Goal: Information Seeking & Learning: Check status

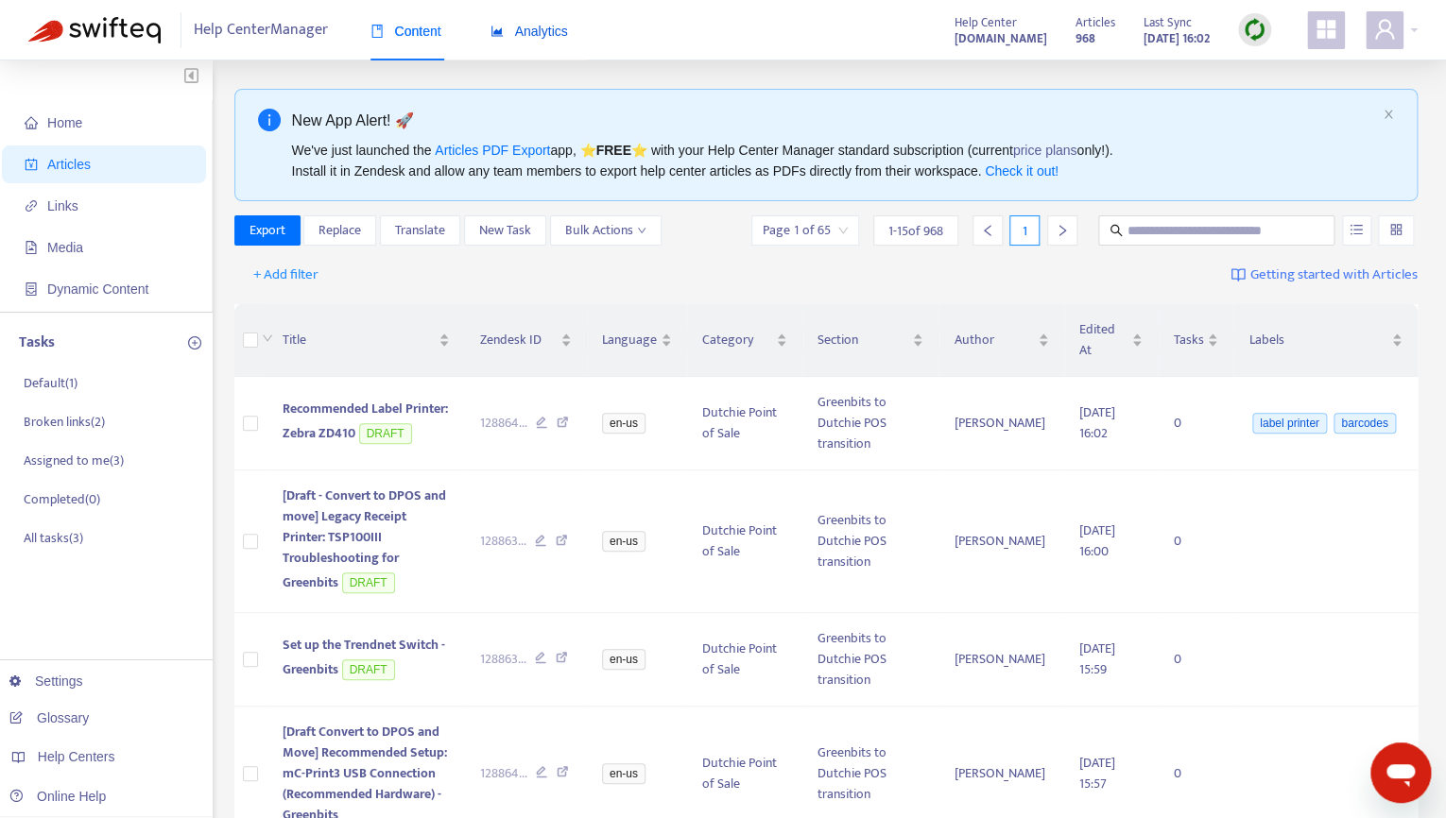
click at [524, 32] on span "Analytics" at bounding box center [528, 31] width 77 height 15
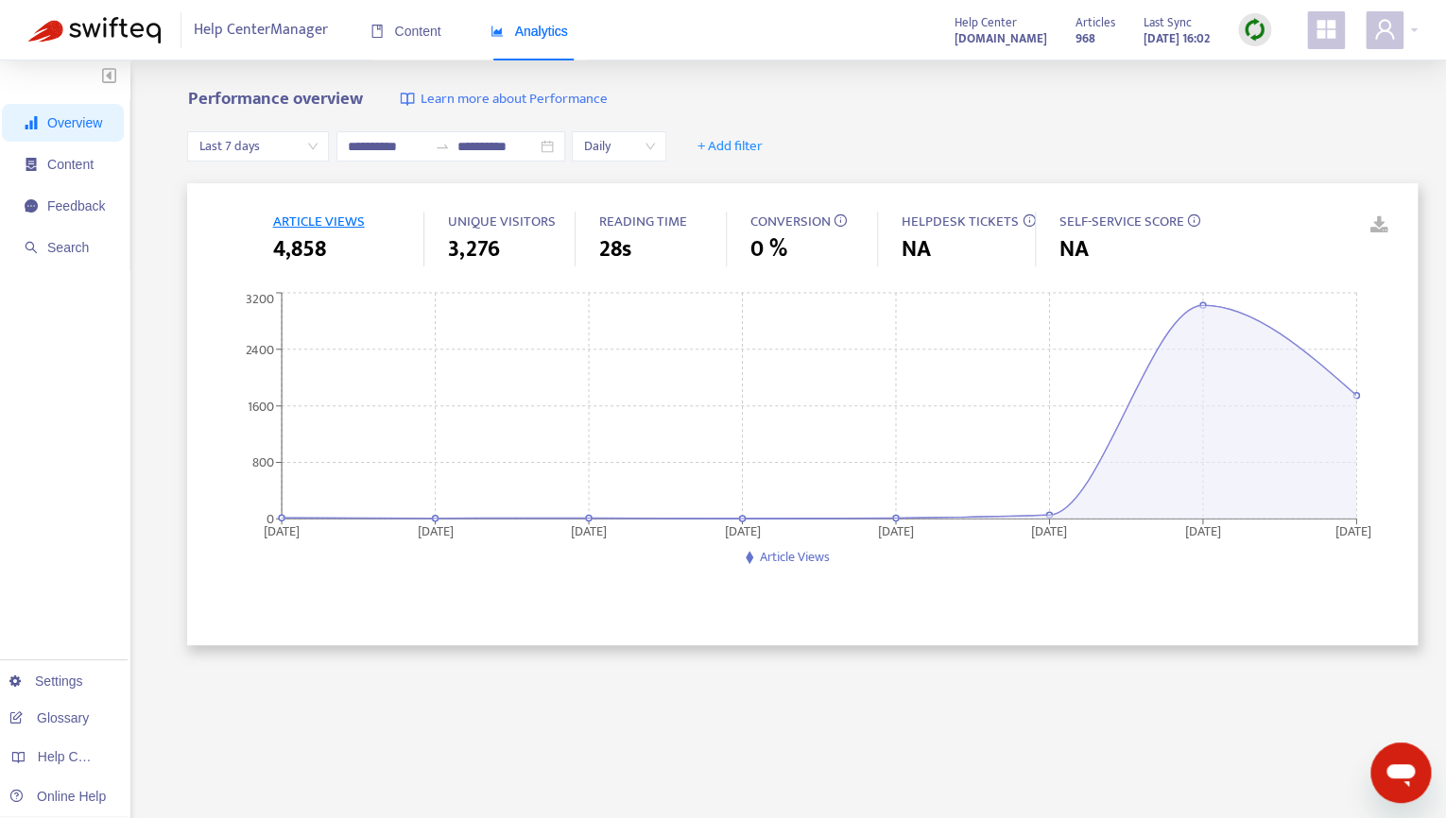
click at [79, 130] on span "Overview" at bounding box center [74, 122] width 55 height 15
click at [80, 174] on span "Content" at bounding box center [65, 165] width 80 height 38
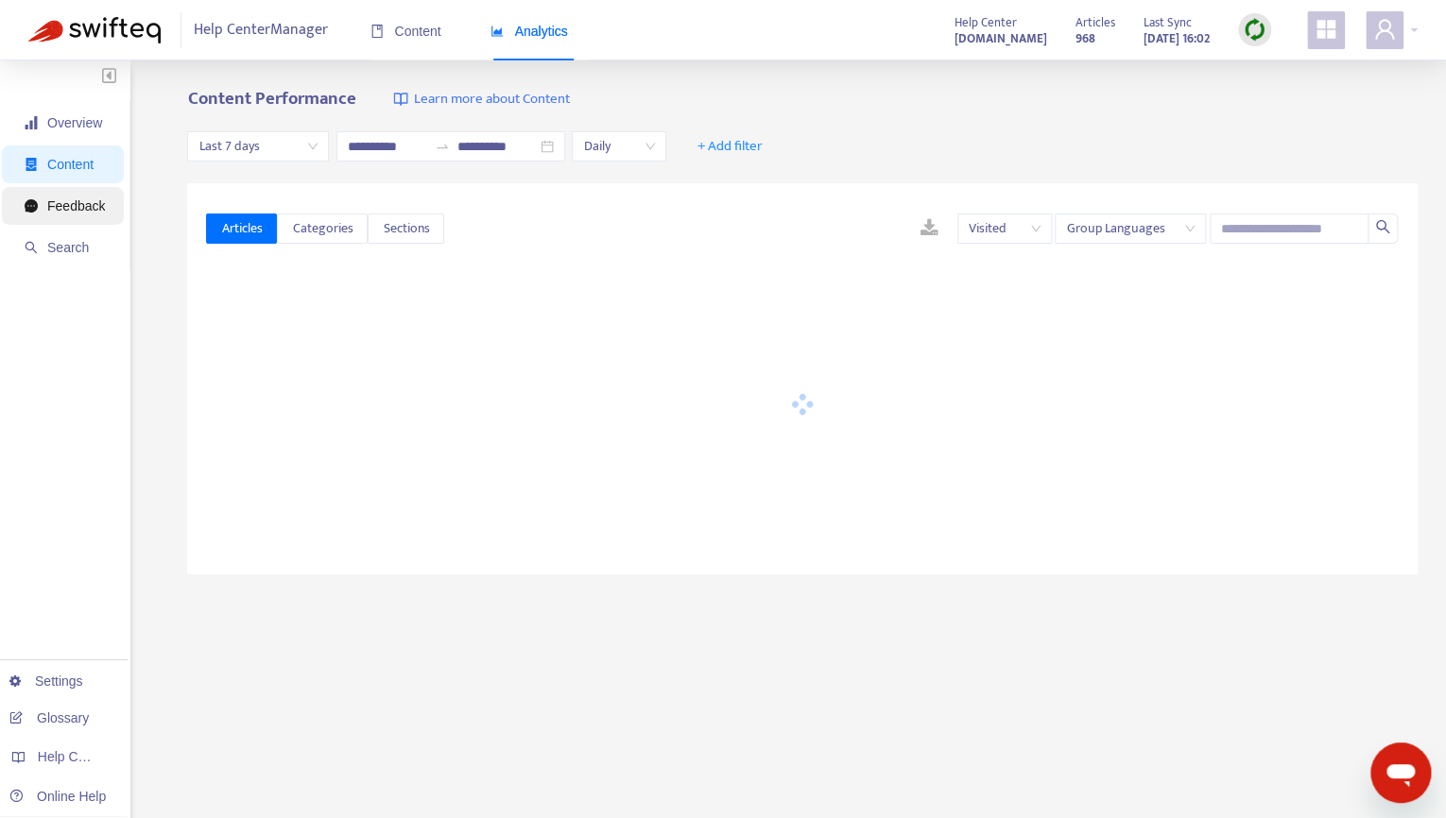
click at [75, 216] on span "Feedback" at bounding box center [65, 206] width 80 height 38
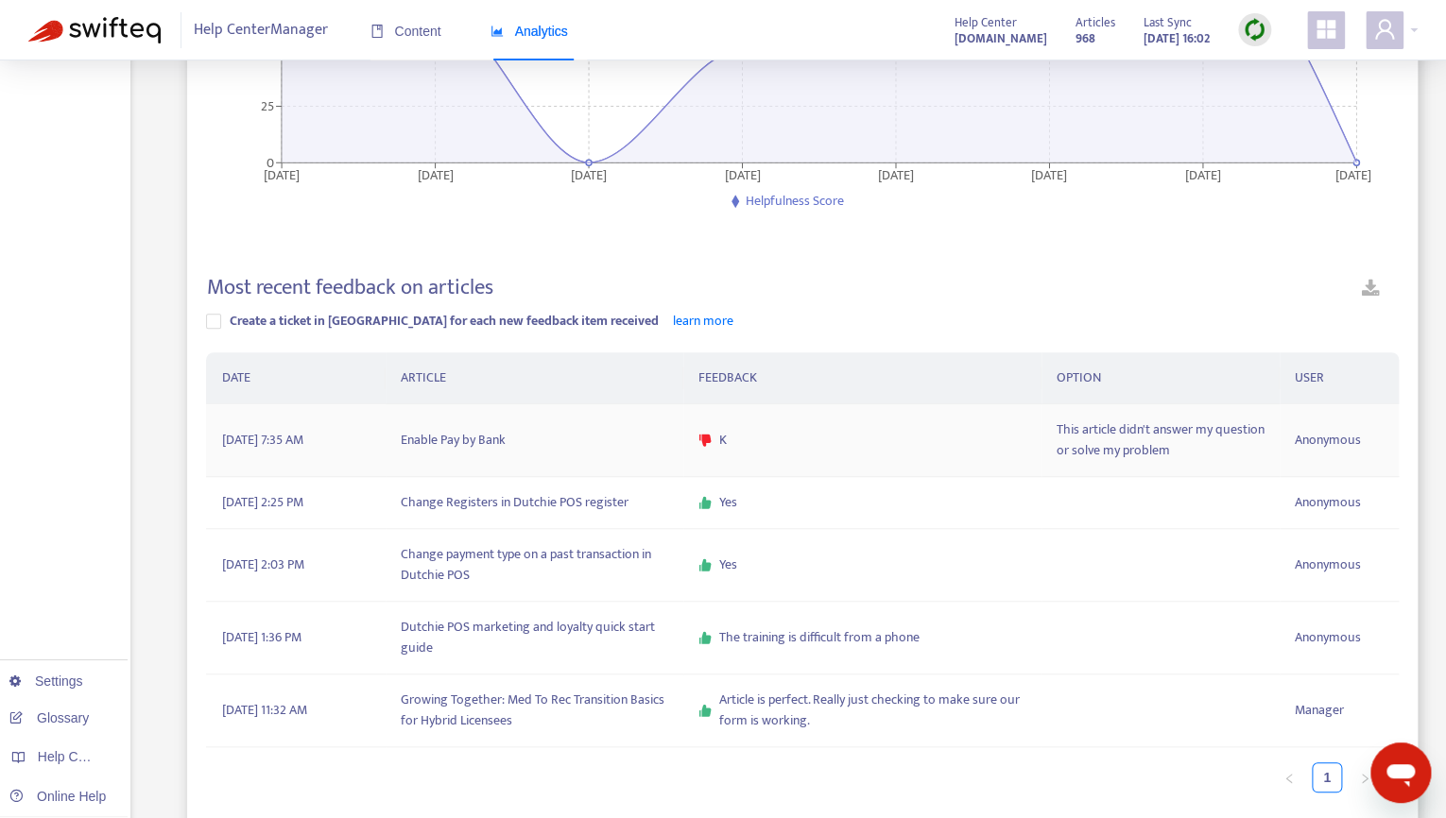
scroll to position [392, 0]
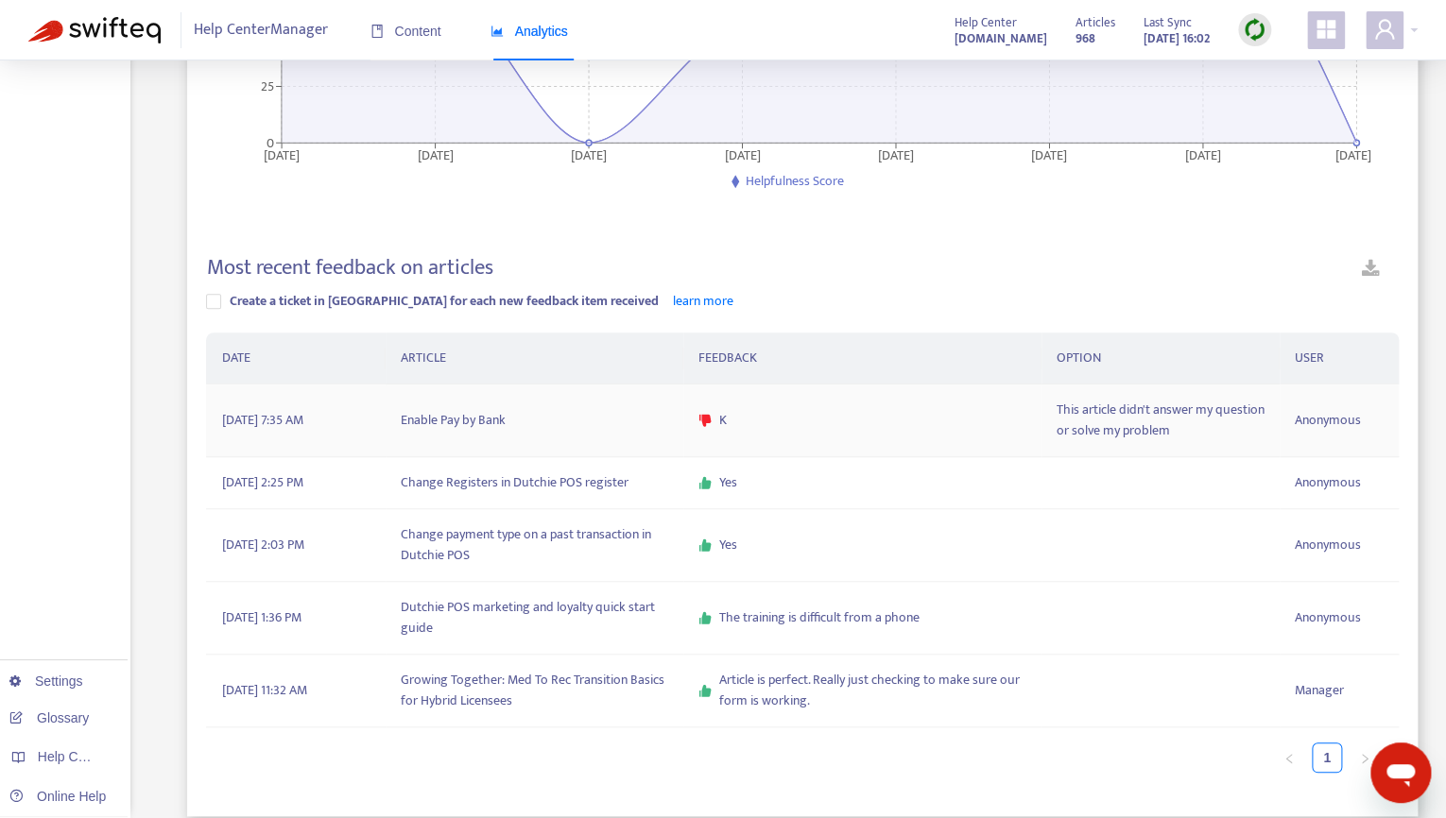
click at [455, 392] on td "Enable Pay by Bank" at bounding box center [535, 421] width 298 height 73
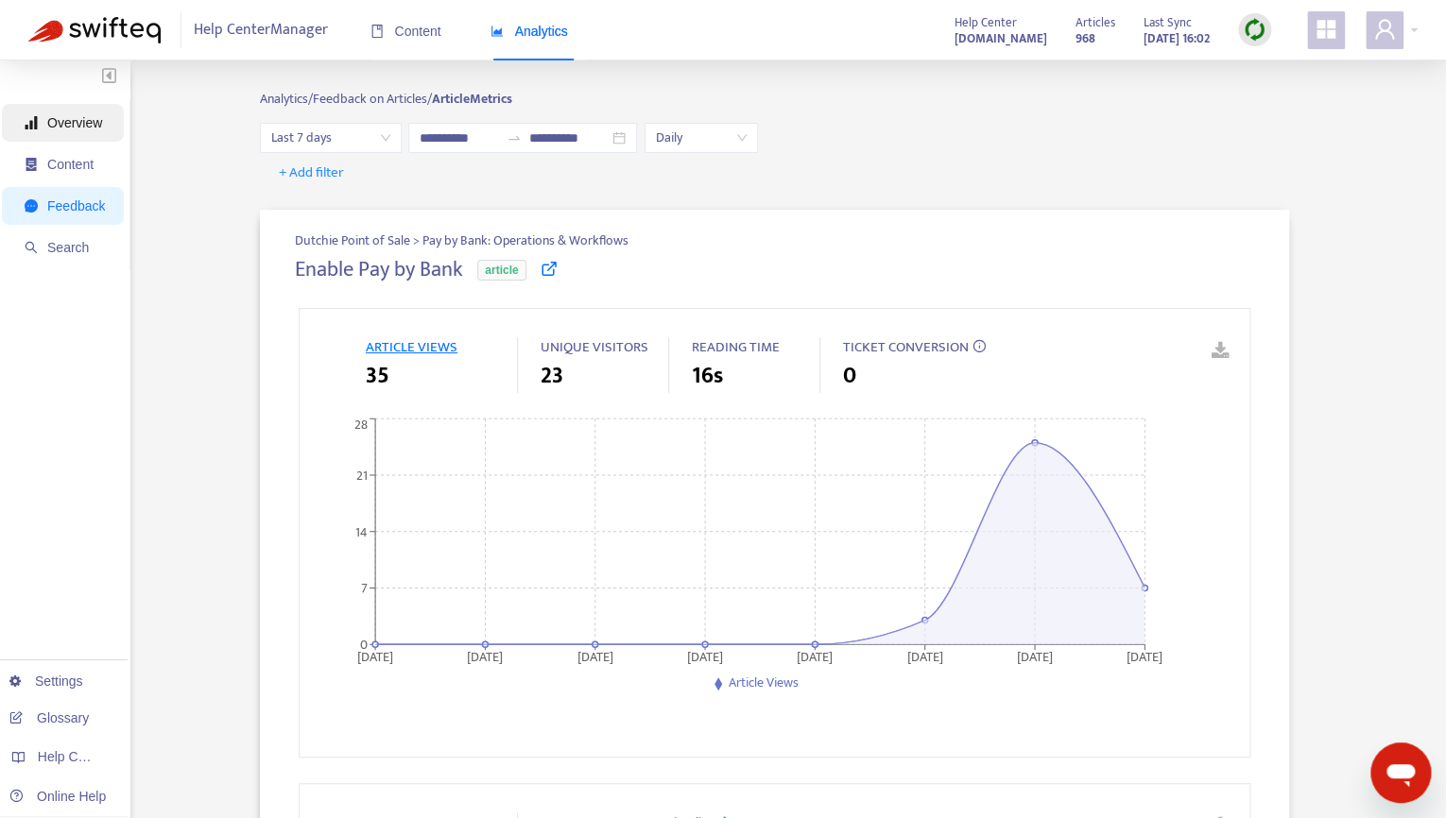
click at [81, 131] on span "Overview" at bounding box center [65, 123] width 80 height 38
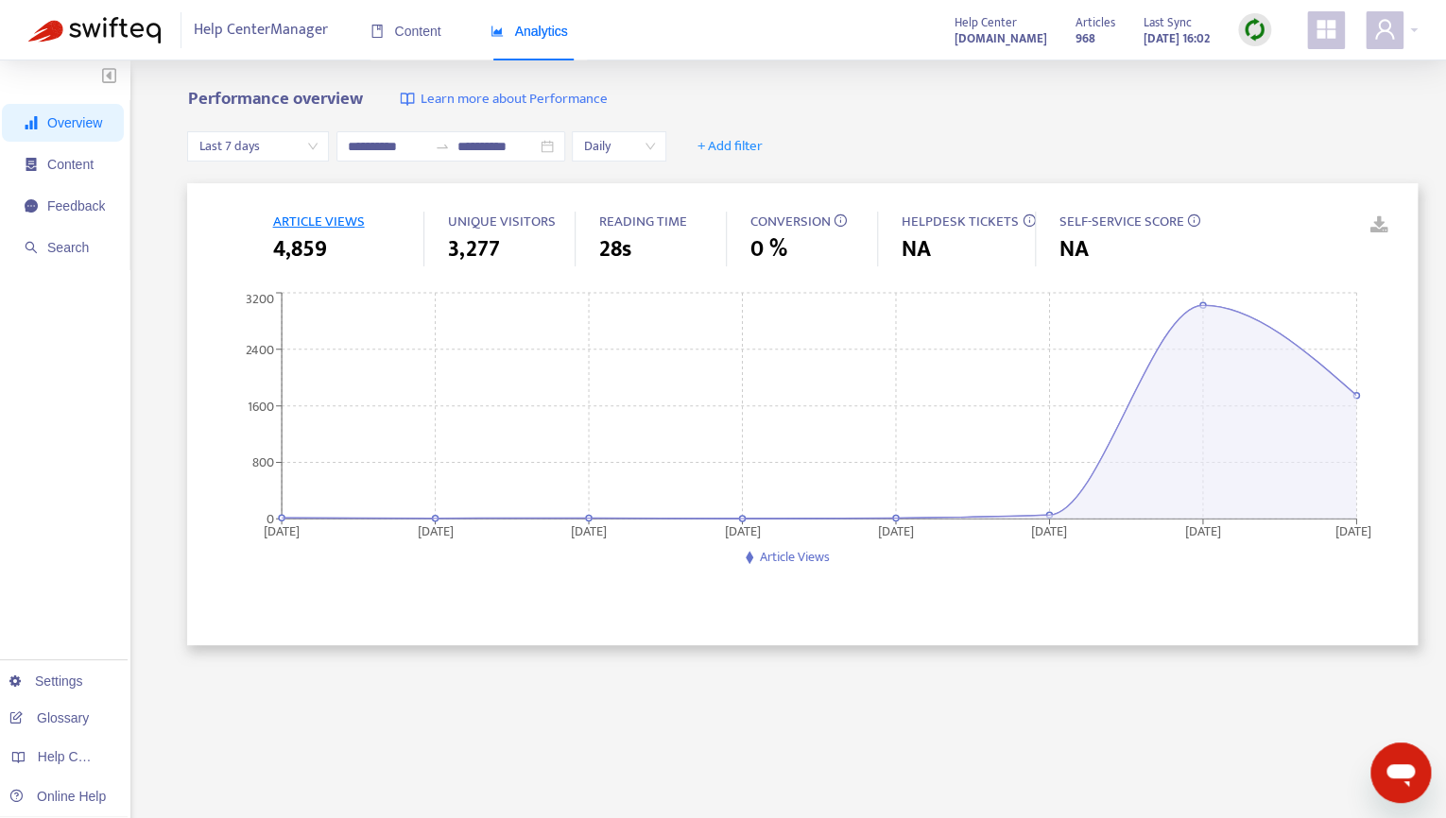
click at [76, 125] on span "Overview" at bounding box center [74, 122] width 55 height 15
click at [87, 211] on span "Feedback" at bounding box center [76, 205] width 58 height 15
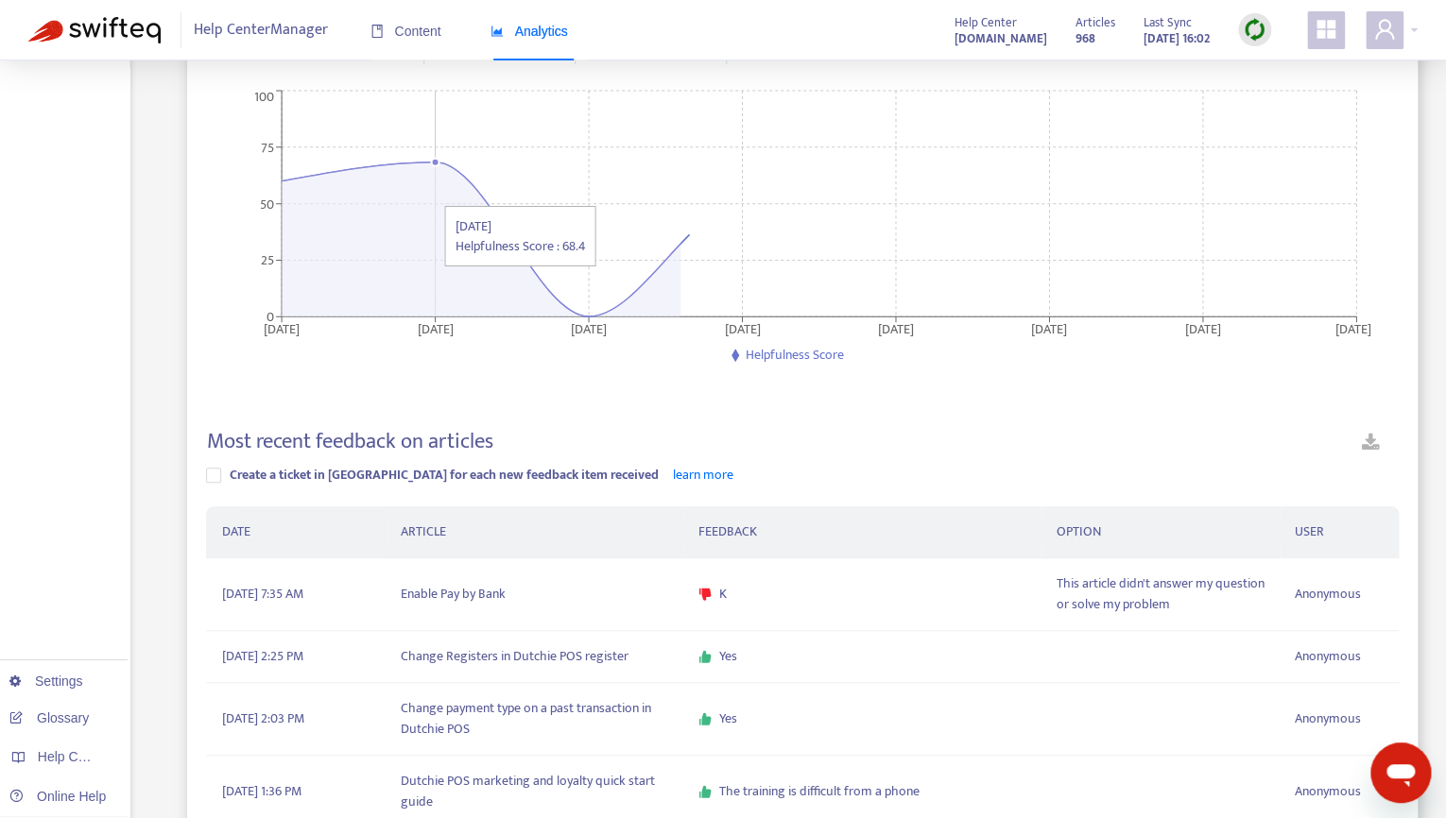
scroll to position [214, 0]
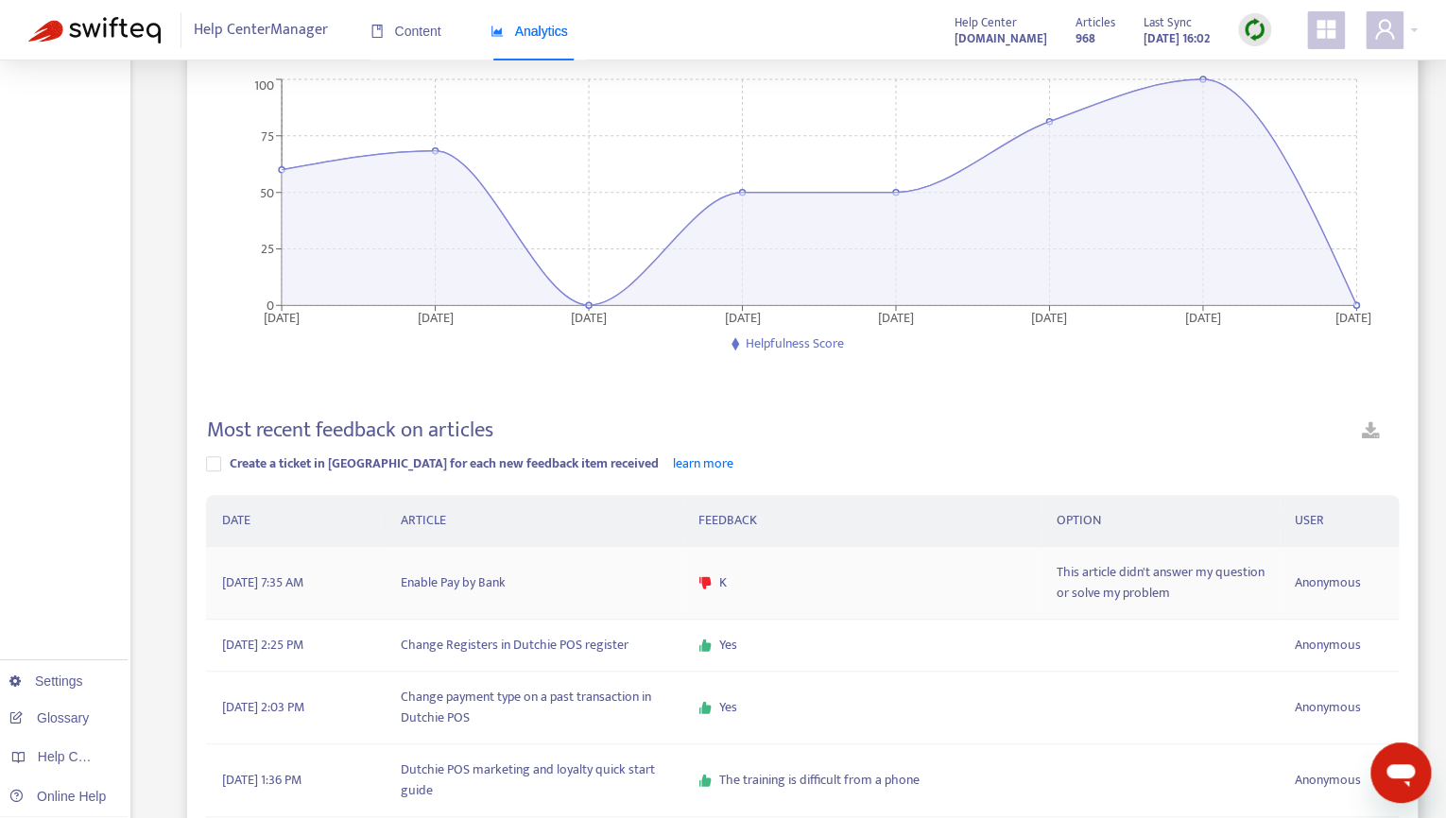
click at [699, 589] on icon "dislike" at bounding box center [704, 582] width 13 height 13
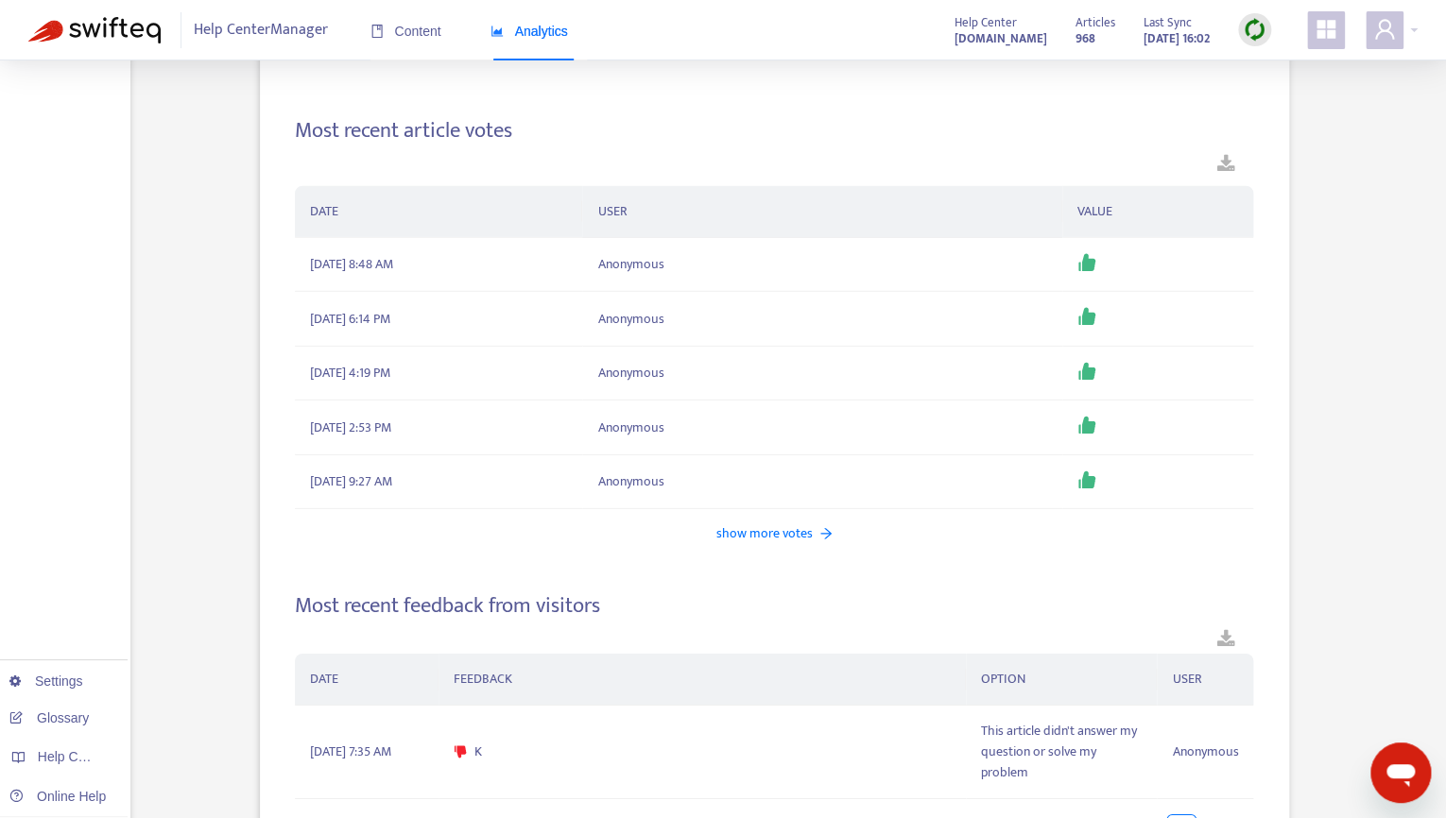
scroll to position [2371, 0]
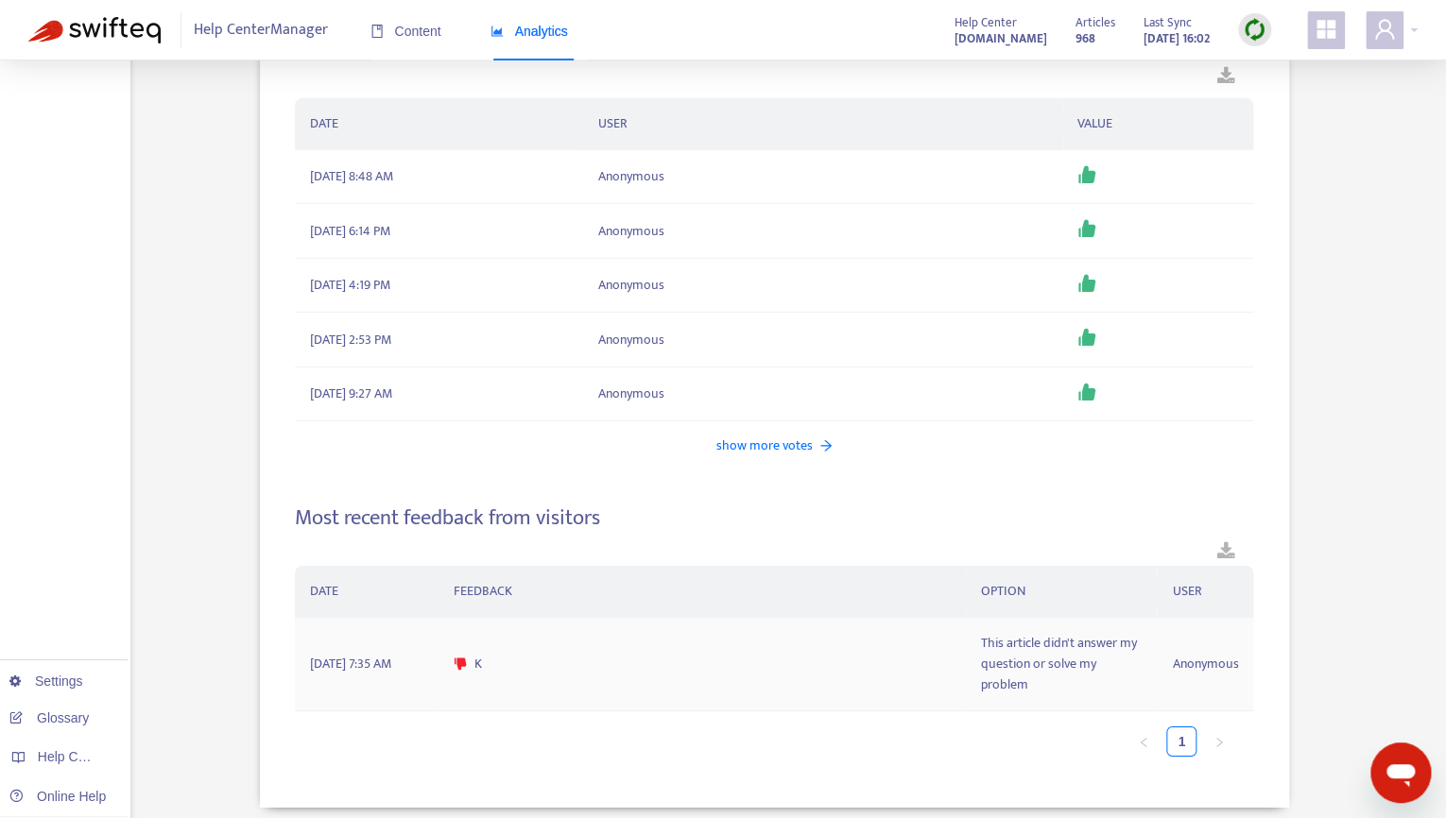
click at [997, 657] on span "This article didn't answer my question or solve my problem" at bounding box center [1062, 664] width 162 height 62
click at [371, 657] on span "[DATE] 7:35 AM" at bounding box center [350, 664] width 81 height 21
